Goal: Task Accomplishment & Management: Complete application form

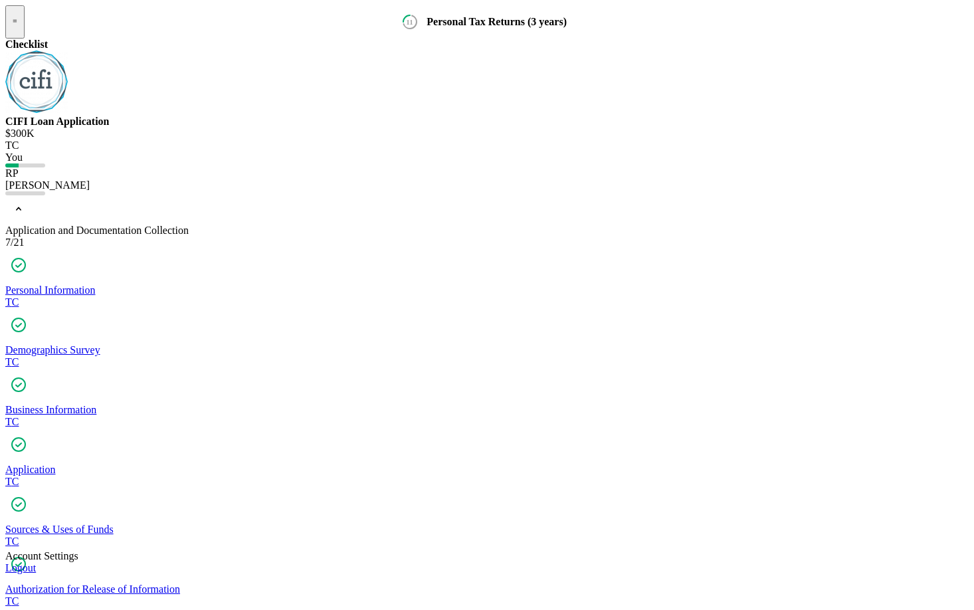
scroll to position [241, 0]
